Goal: Find specific page/section: Find specific page/section

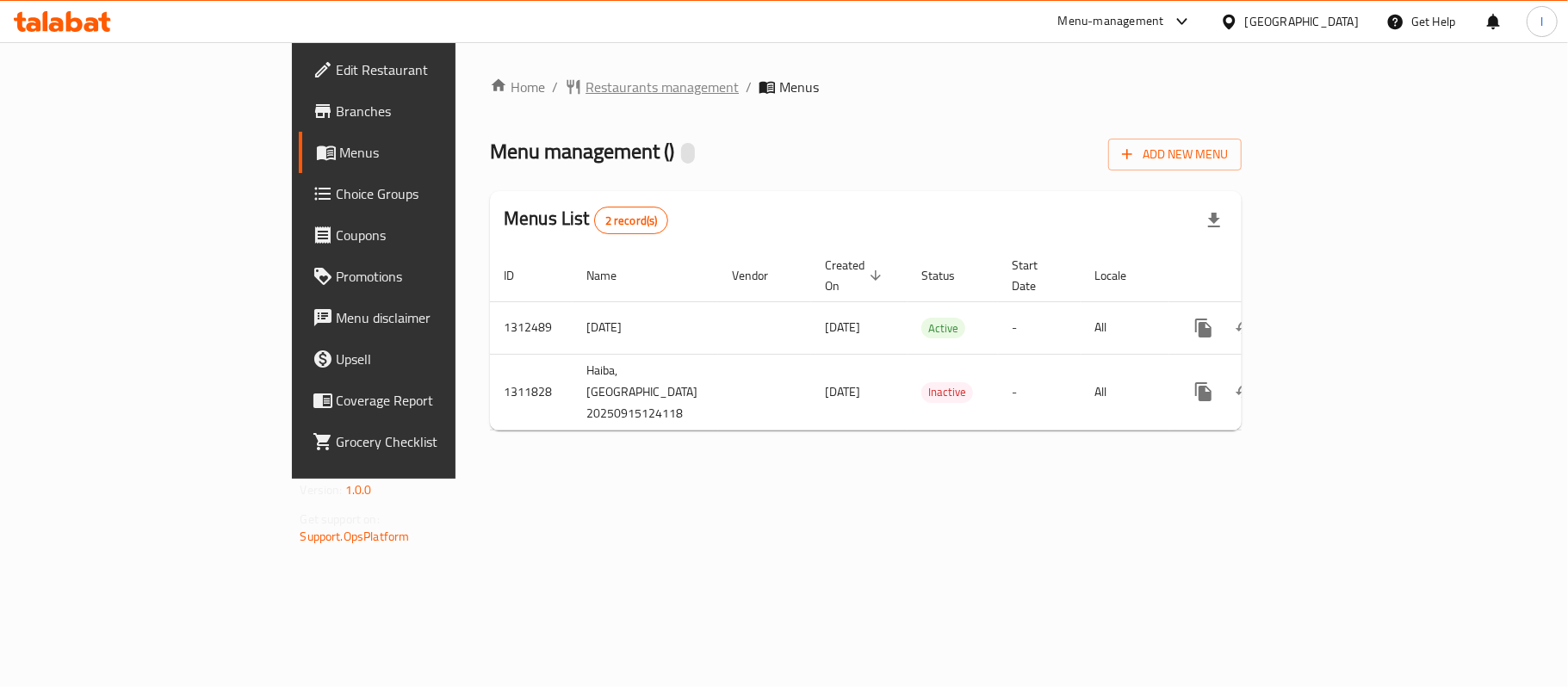
click at [585, 91] on span "Restaurants management" at bounding box center [662, 87] width 153 height 20
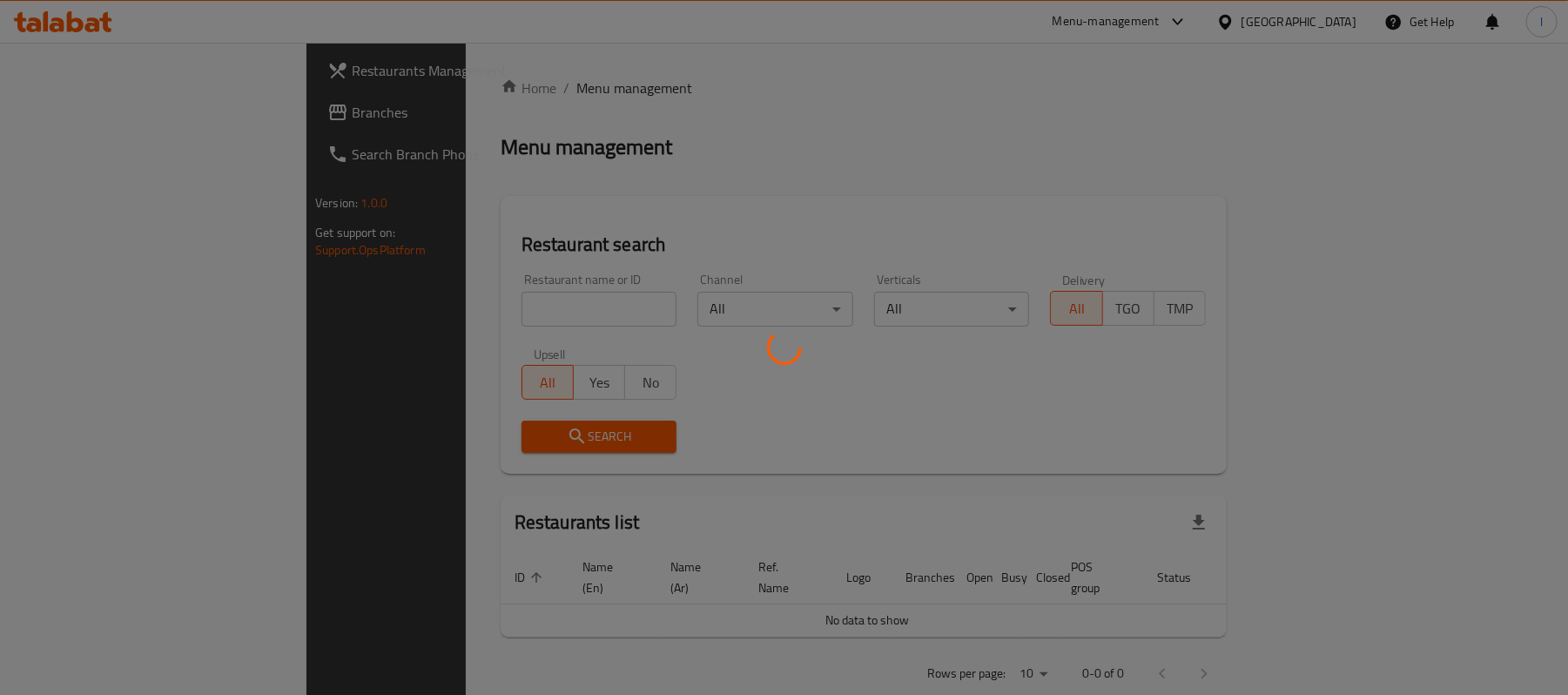
click at [461, 303] on div at bounding box center [784, 348] width 1568 height 695
click at [436, 297] on div at bounding box center [784, 348] width 1568 height 695
click at [418, 310] on div at bounding box center [784, 348] width 1568 height 695
click at [499, 190] on div at bounding box center [784, 348] width 1568 height 695
click at [450, 296] on div at bounding box center [784, 348] width 1568 height 695
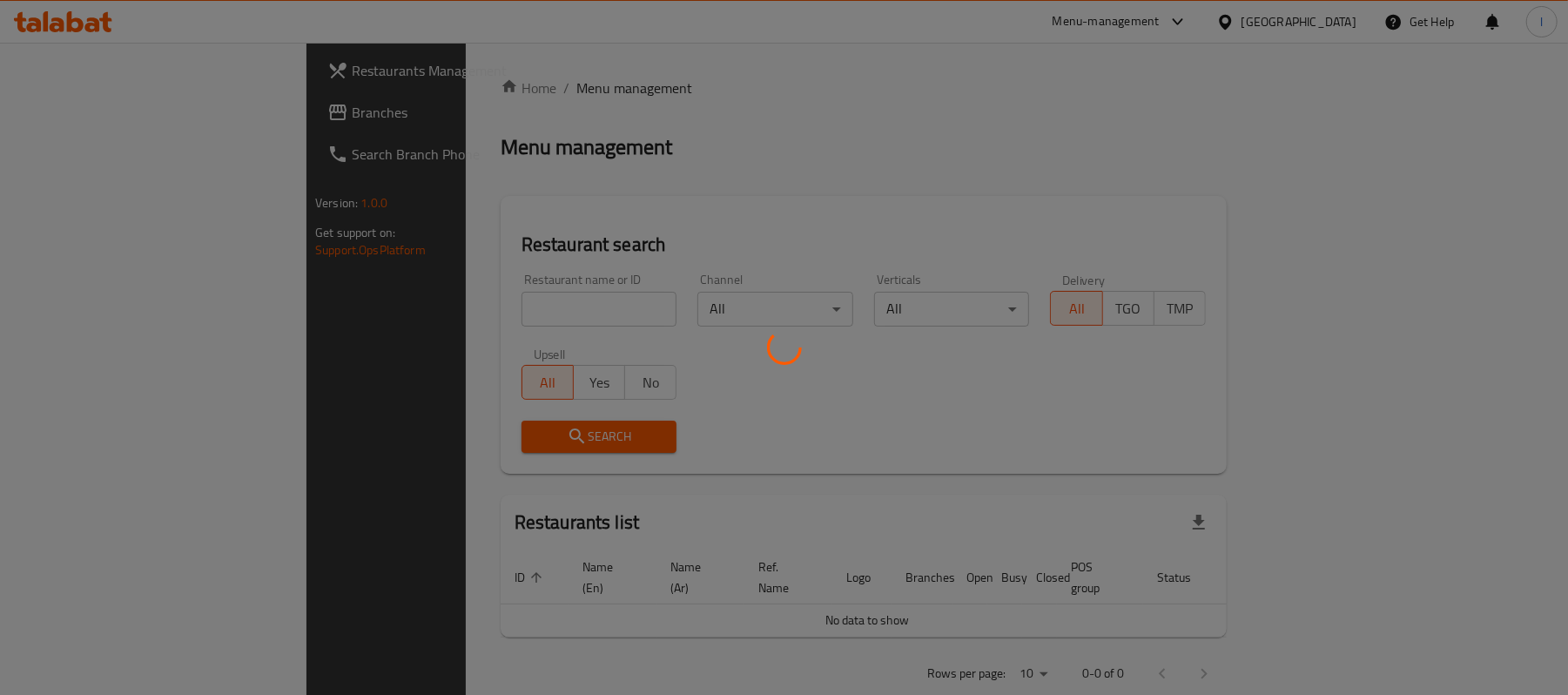
click at [593, 192] on div at bounding box center [784, 348] width 1568 height 695
click at [503, 300] on div at bounding box center [784, 348] width 1568 height 695
click at [583, 190] on div at bounding box center [784, 348] width 1568 height 695
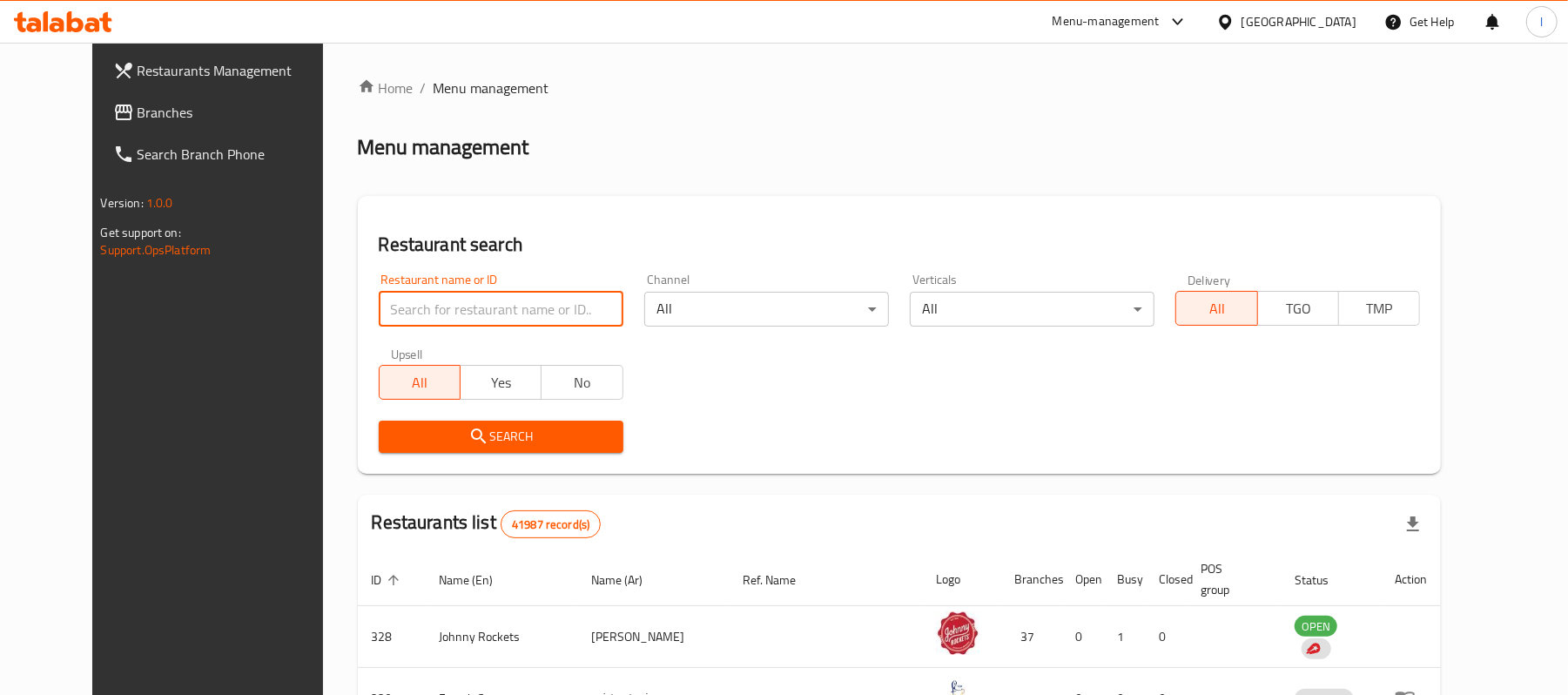
click at [451, 300] on input "search" at bounding box center [501, 309] width 245 height 35
paste input "705959"
type input "705959"
click button "Search" at bounding box center [501, 436] width 245 height 33
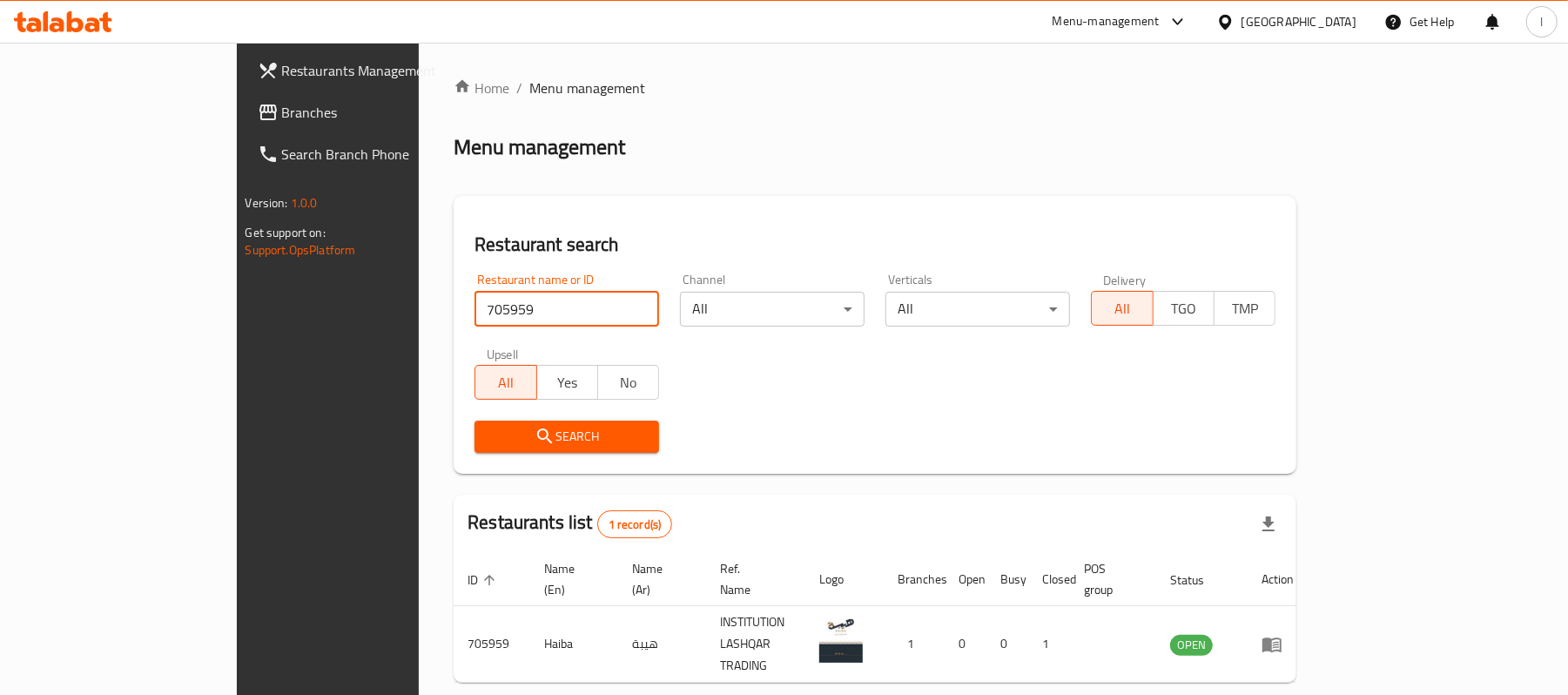
click at [282, 114] on span "Branches" at bounding box center [384, 112] width 203 height 21
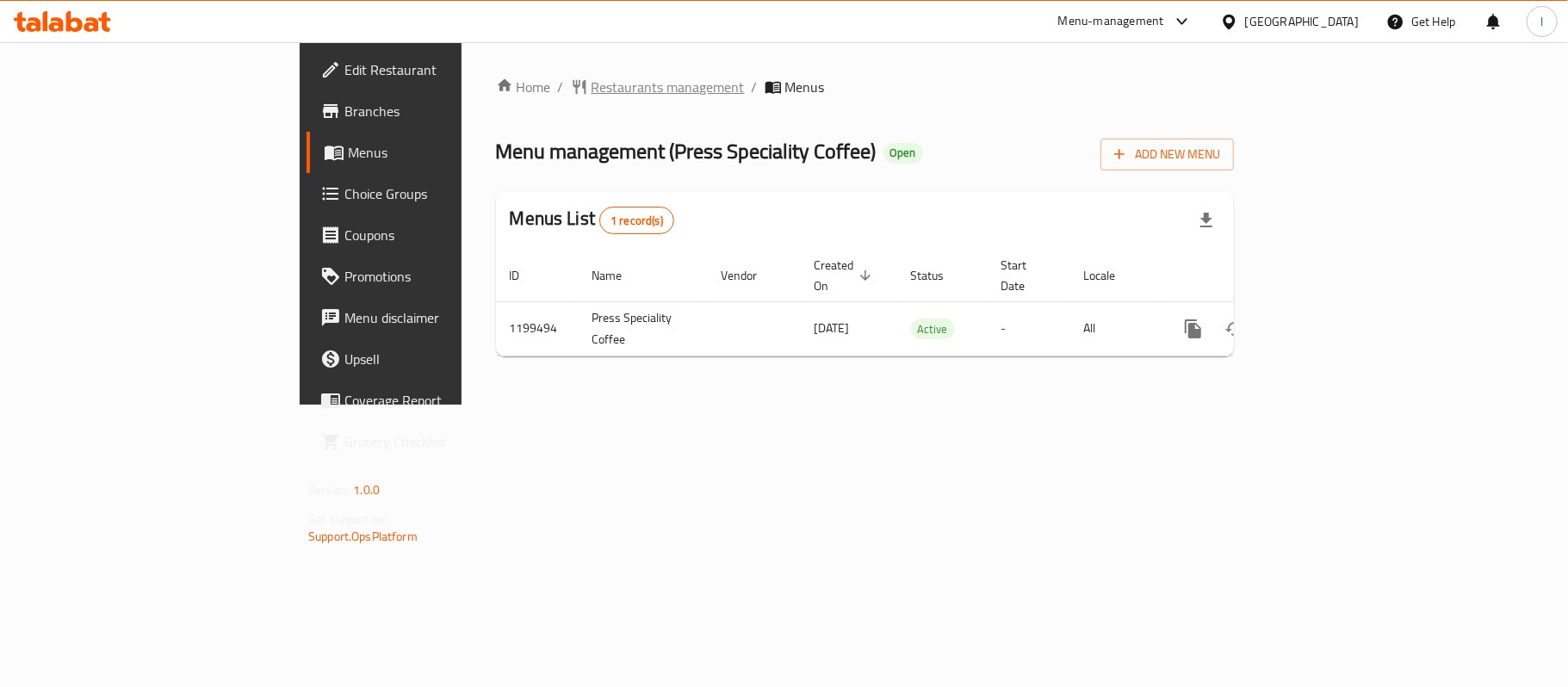
click at [591, 90] on span "Restaurants management" at bounding box center [667, 87] width 153 height 20
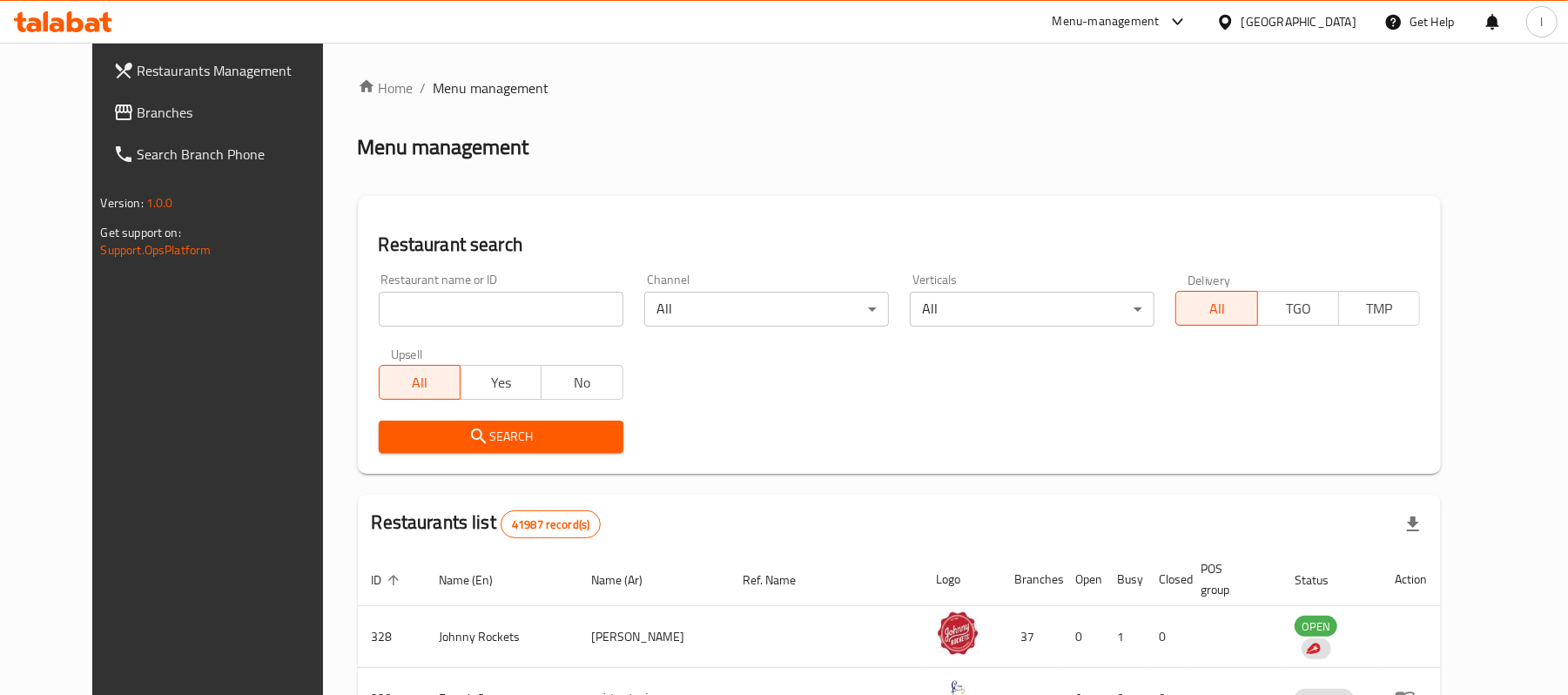
click at [430, 298] on input "search" at bounding box center [501, 309] width 245 height 35
click at [421, 318] on input "v" at bounding box center [501, 309] width 245 height 35
paste input "668422"
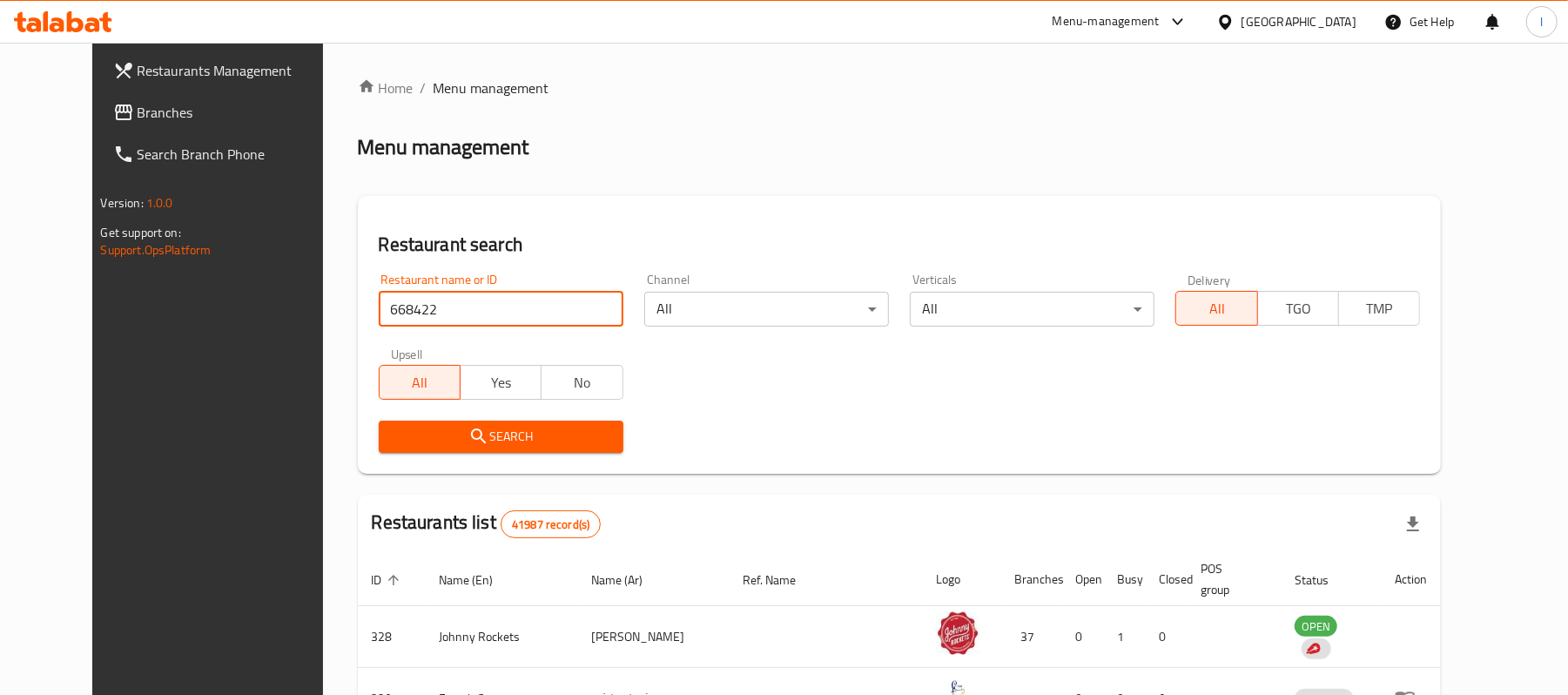
type input "668422"
click button "Search" at bounding box center [501, 436] width 245 height 33
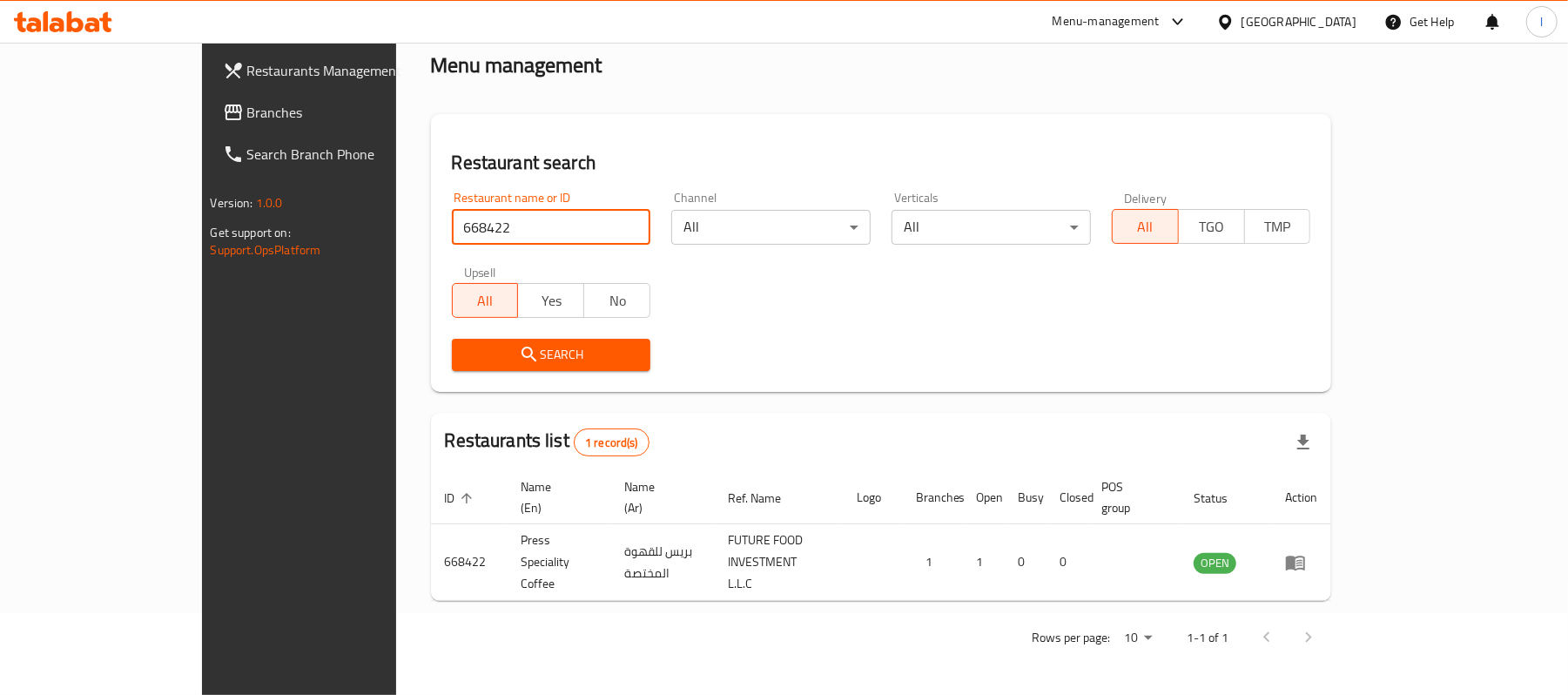
scroll to position [48, 0]
